Goal: Information Seeking & Learning: Learn about a topic

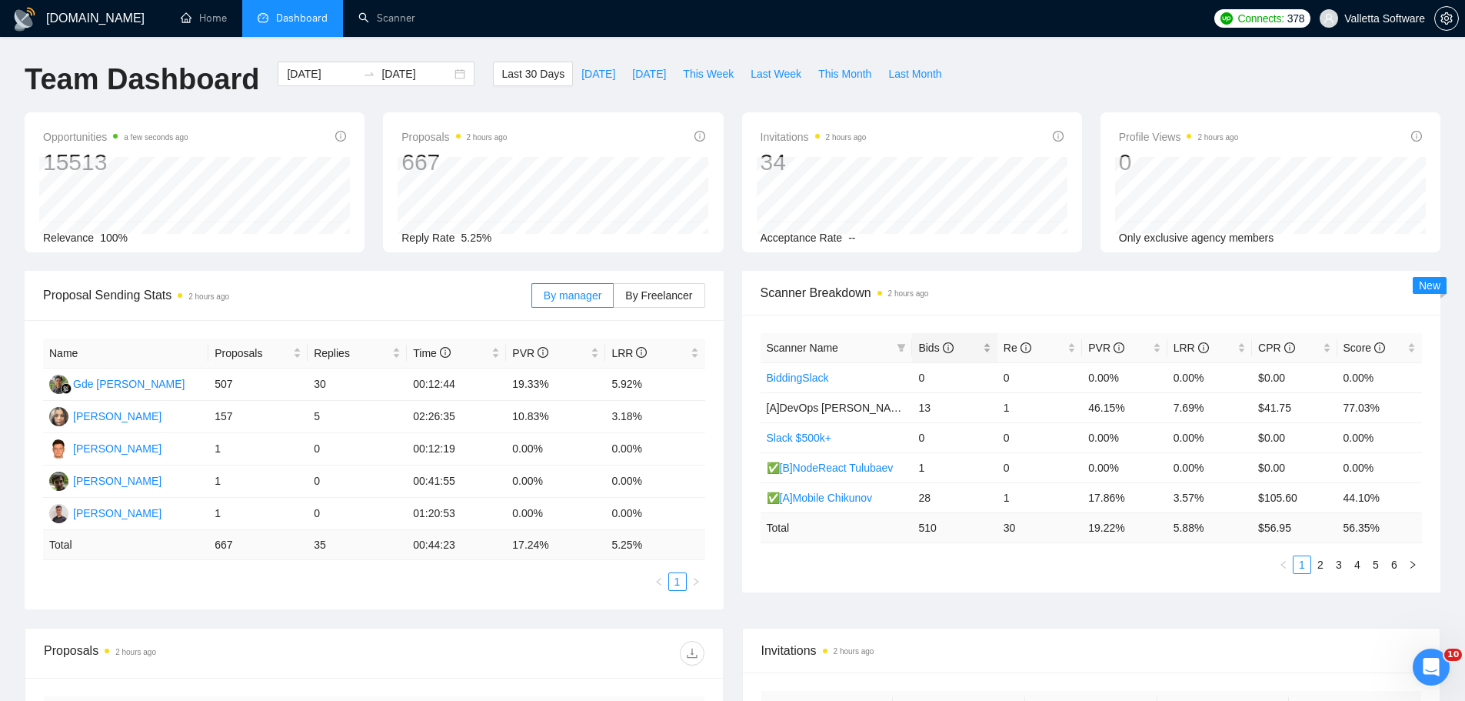
click at [966, 350] on span "Bids" at bounding box center [948, 347] width 61 height 17
click at [358, 16] on link "Scanner" at bounding box center [386, 18] width 57 height 13
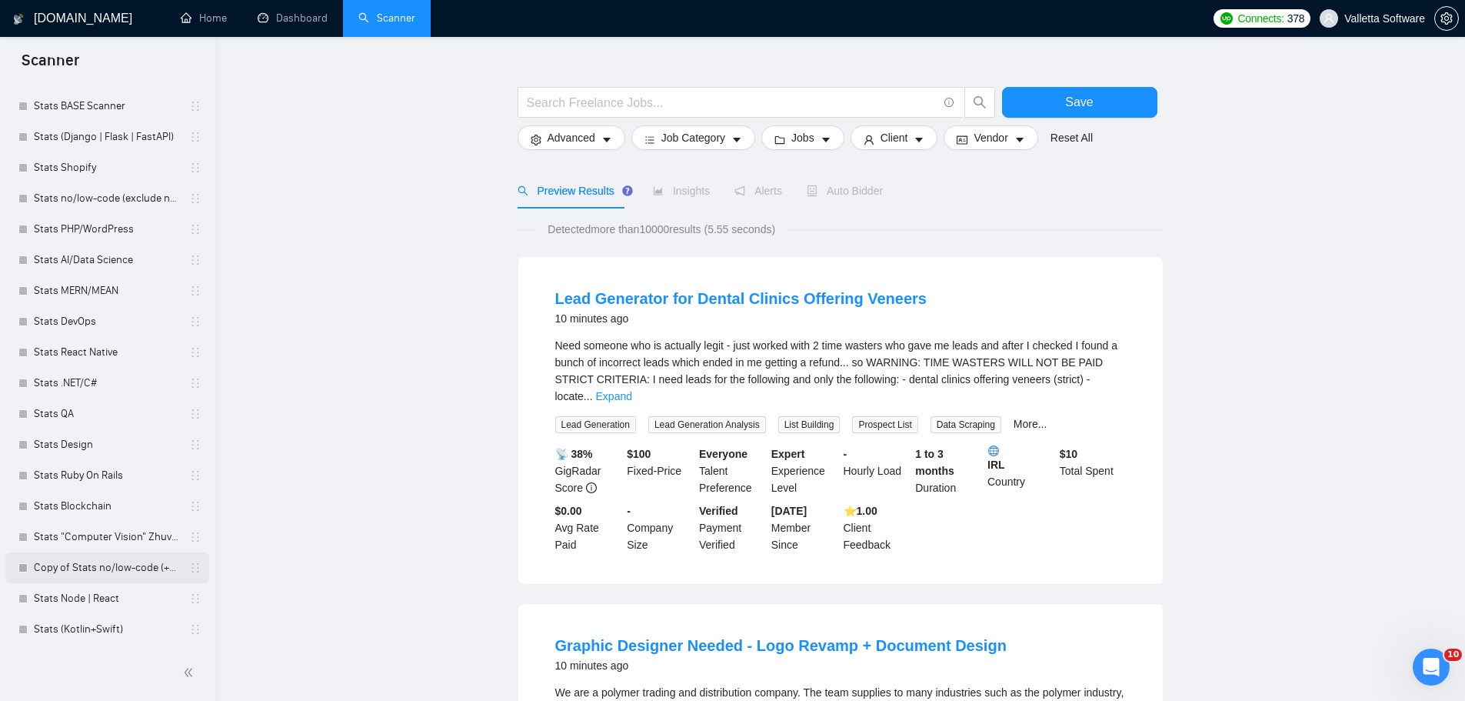
scroll to position [77, 0]
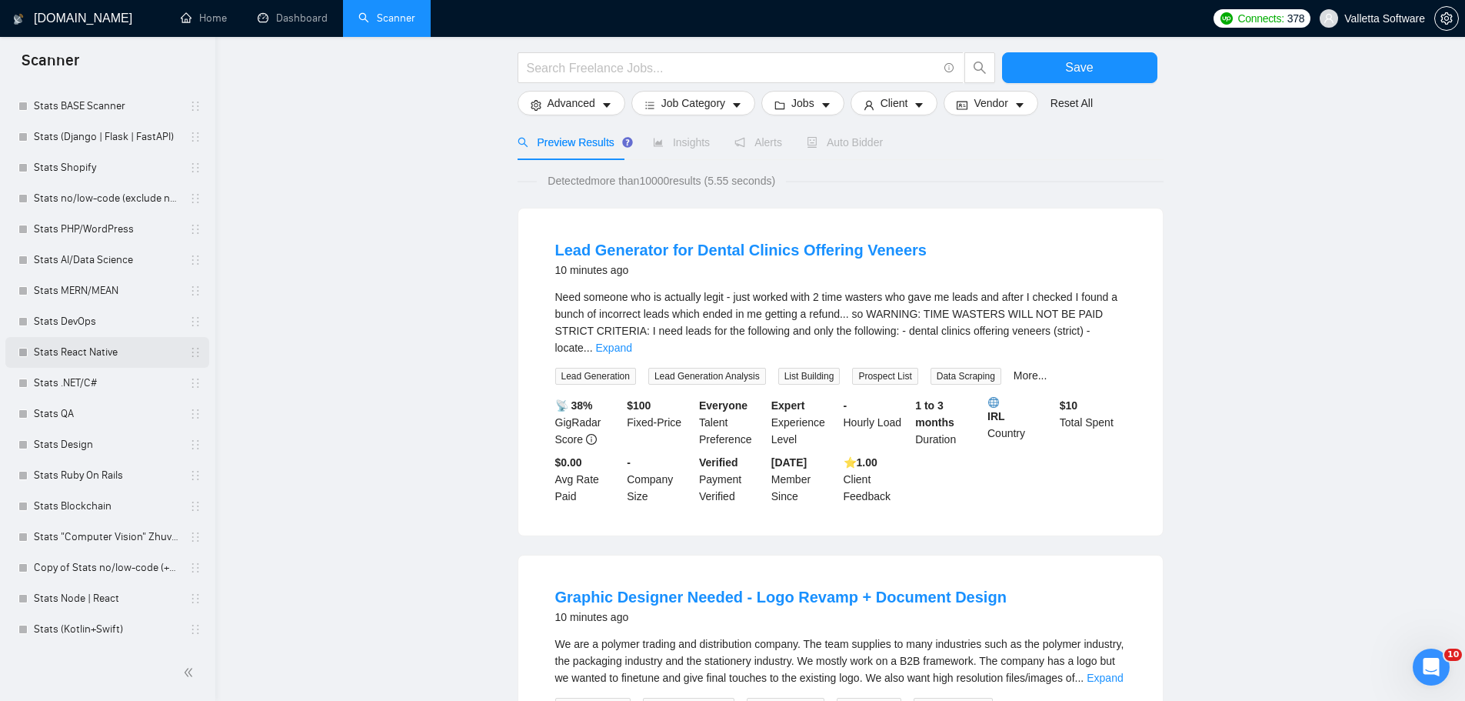
click at [126, 345] on link "Stats React Native" at bounding box center [107, 352] width 146 height 31
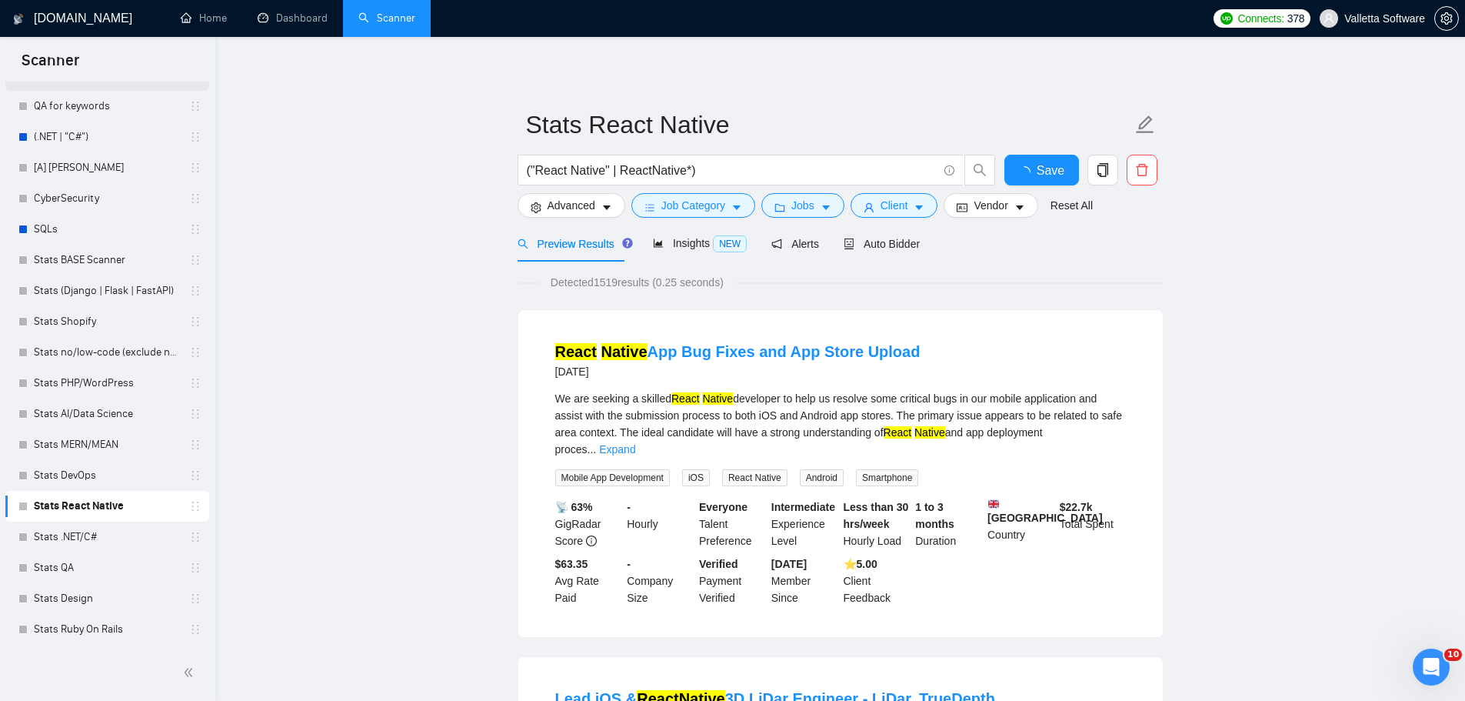
scroll to position [559, 0]
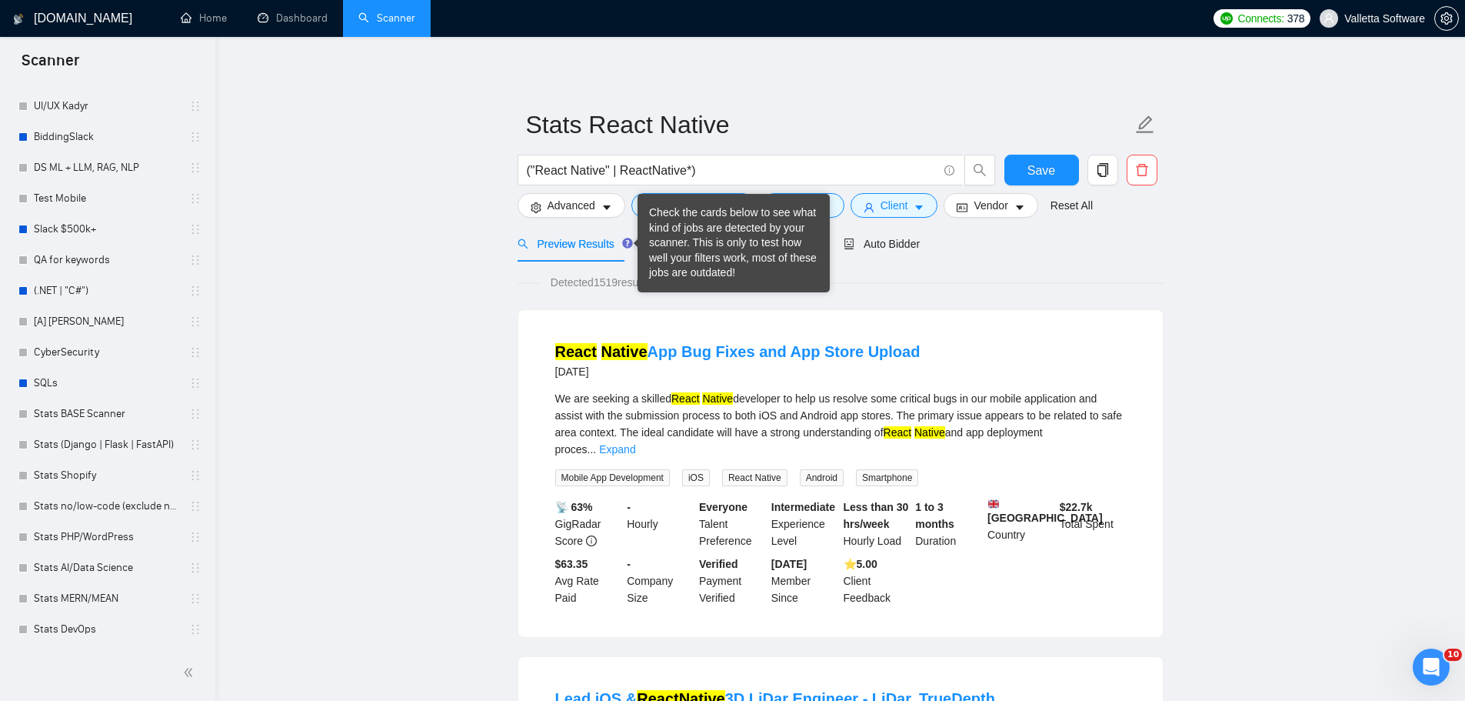
click at [682, 239] on div "Check the cards below to see what kind of jobs are detected by your scanner. Th…" at bounding box center [733, 242] width 169 height 75
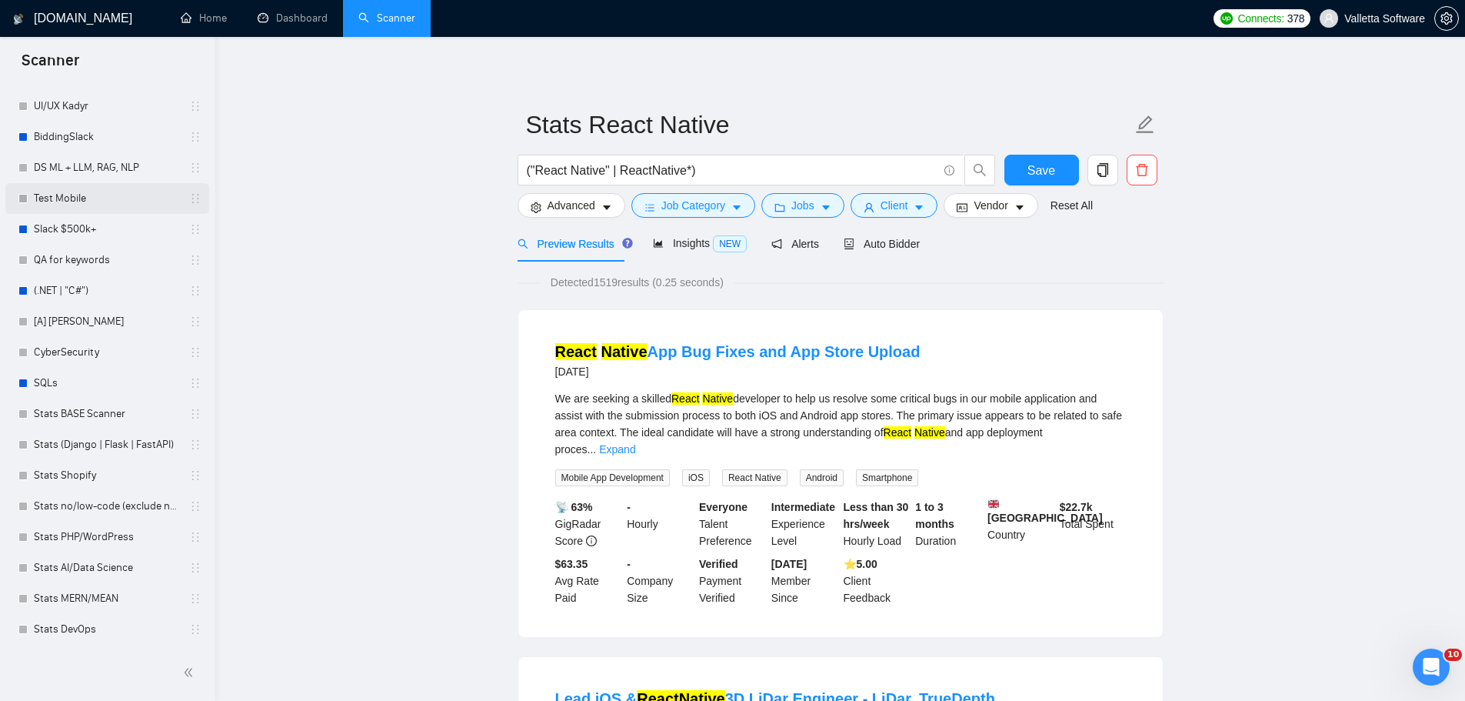
click at [86, 192] on link "Test Mobile" at bounding box center [107, 198] width 146 height 31
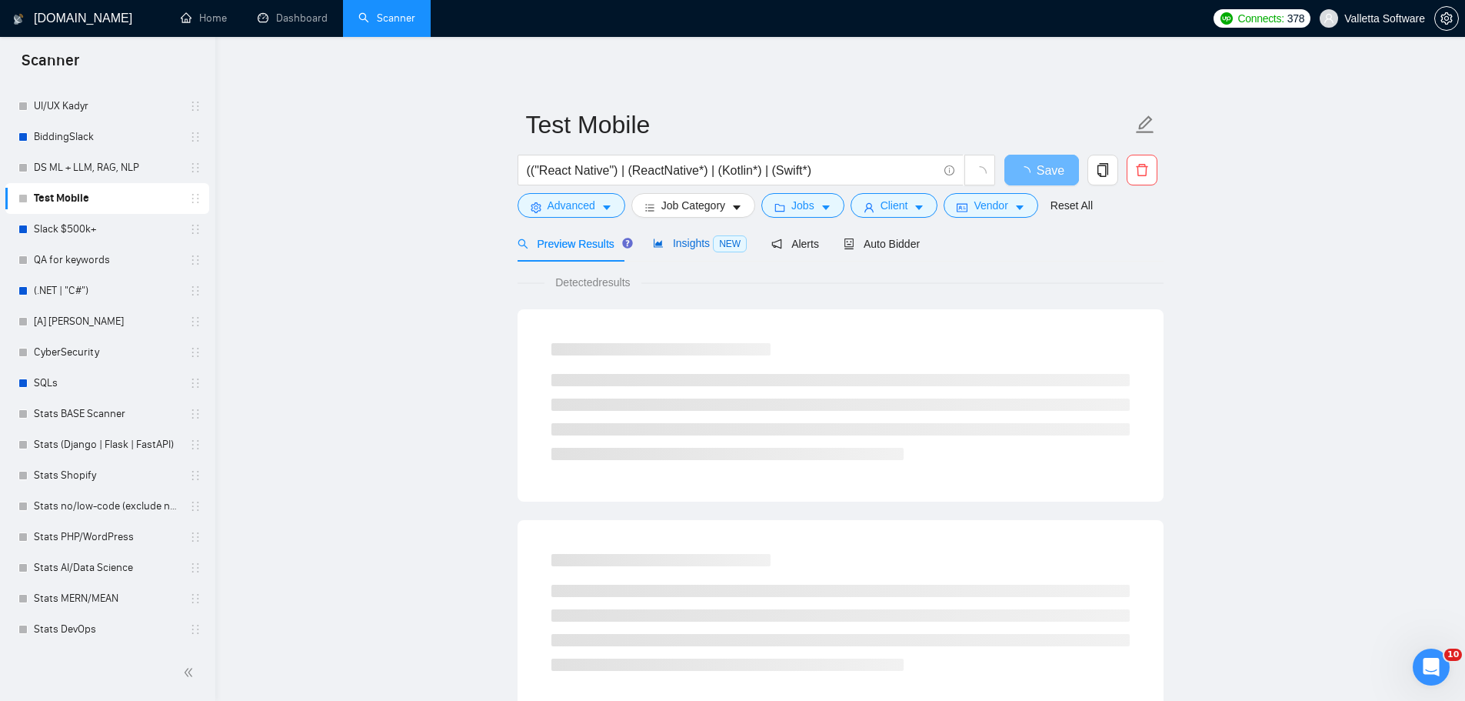
click at [701, 243] on span "Insights NEW" at bounding box center [700, 243] width 94 height 12
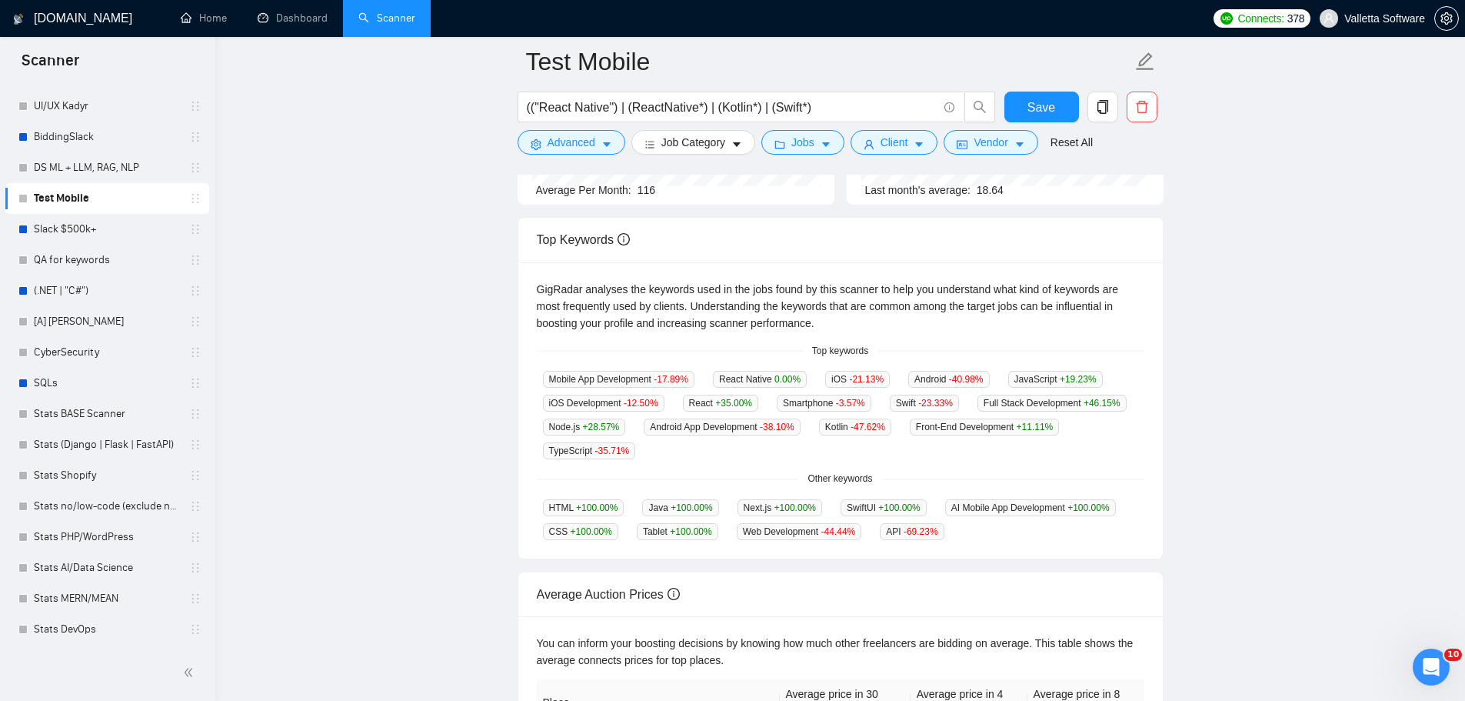
scroll to position [315, 0]
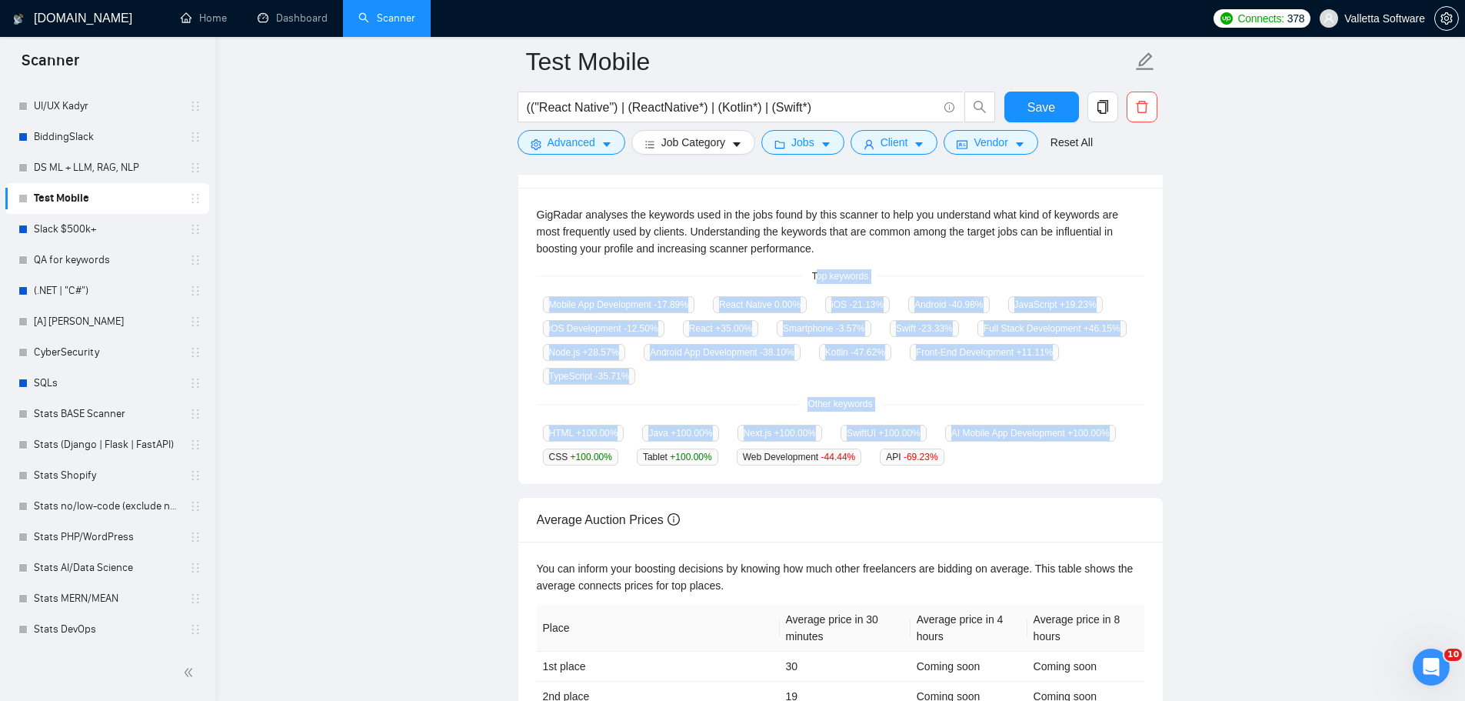
drag, startPoint x: 818, startPoint y: 278, endPoint x: 964, endPoint y: 452, distance: 226.6
click at [964, 452] on div "GigRadar analyses the keywords used in the jobs found by this scanner to help y…" at bounding box center [840, 336] width 644 height 297
copy div "Top keywords Mobile App Development -17.89 % React Native 0.00 % iOS -21.13 % A…"
drag, startPoint x: 952, startPoint y: 457, endPoint x: 852, endPoint y: 290, distance: 194.5
click at [809, 272] on div "GigRadar analyses the keywords used in the jobs found by this scanner to help y…" at bounding box center [840, 336] width 644 height 297
